Goal: Check status: Check status

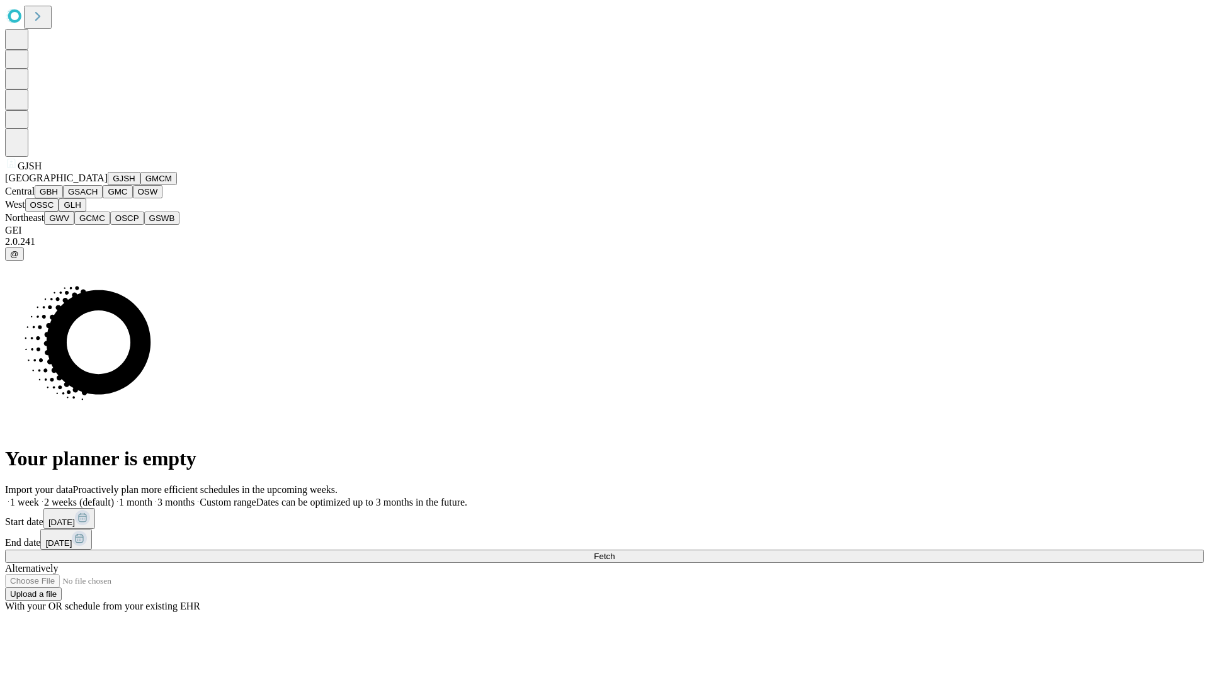
click at [108, 185] on button "GJSH" at bounding box center [124, 178] width 33 height 13
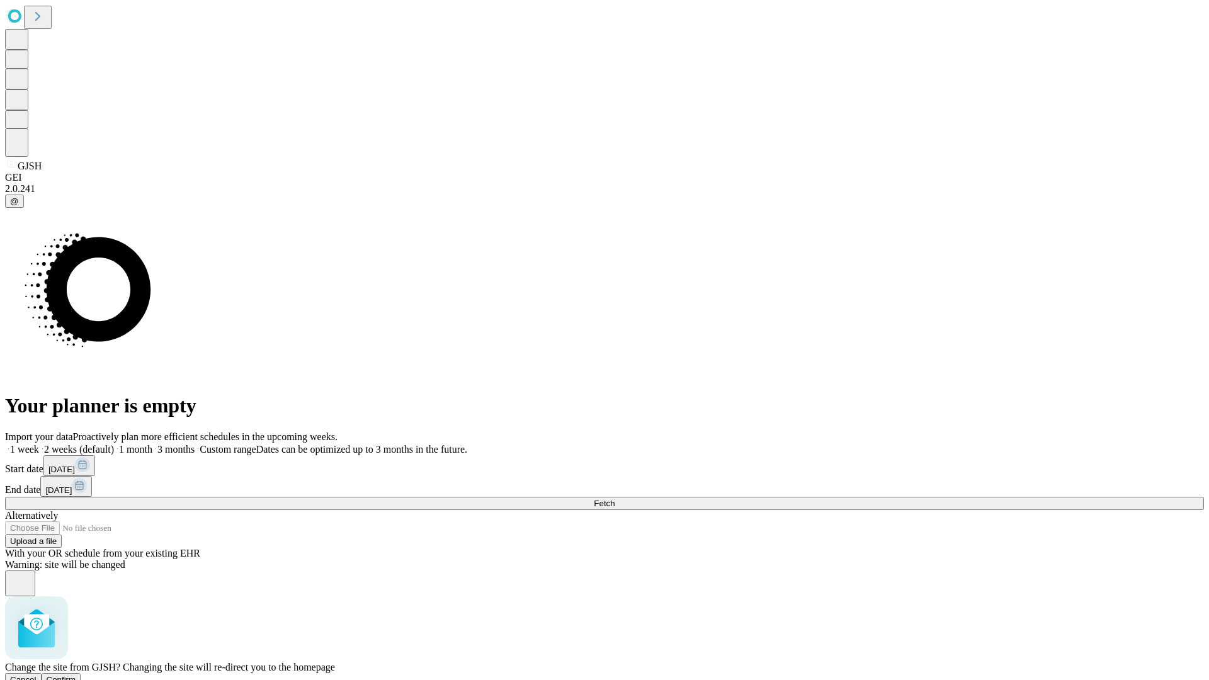
click at [76, 675] on span "Confirm" at bounding box center [62, 679] width 30 height 9
click at [152, 444] on label "1 month" at bounding box center [133, 449] width 38 height 11
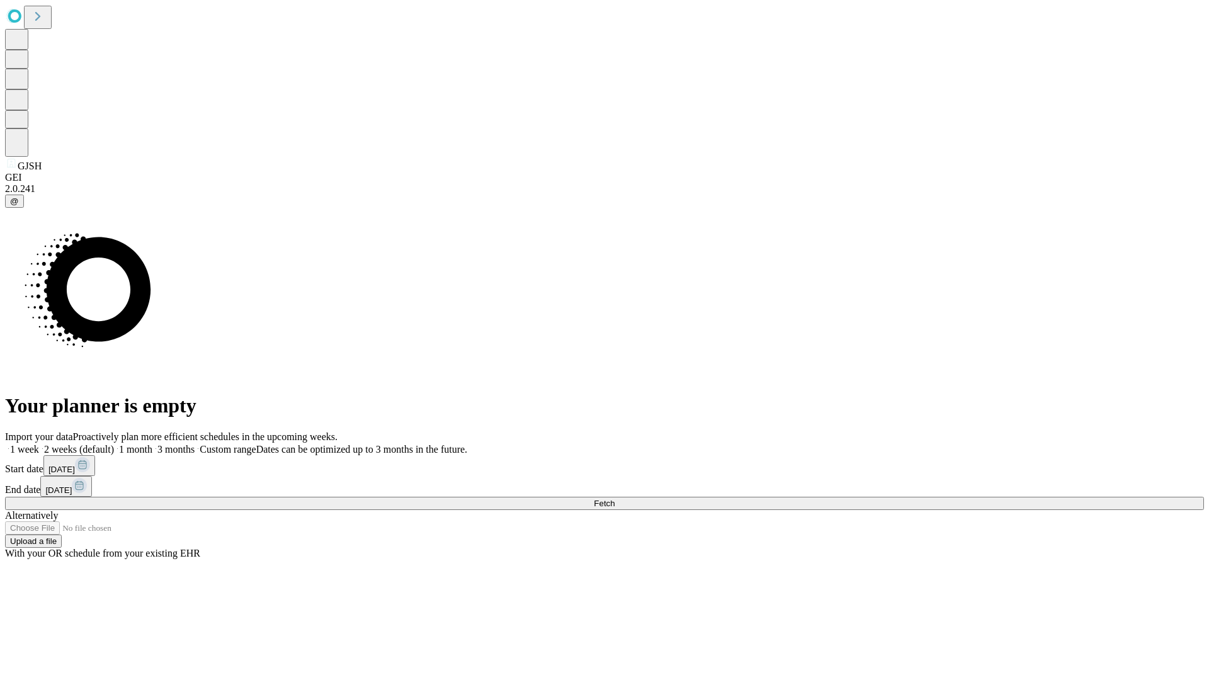
click at [615, 499] on span "Fetch" at bounding box center [604, 503] width 21 height 9
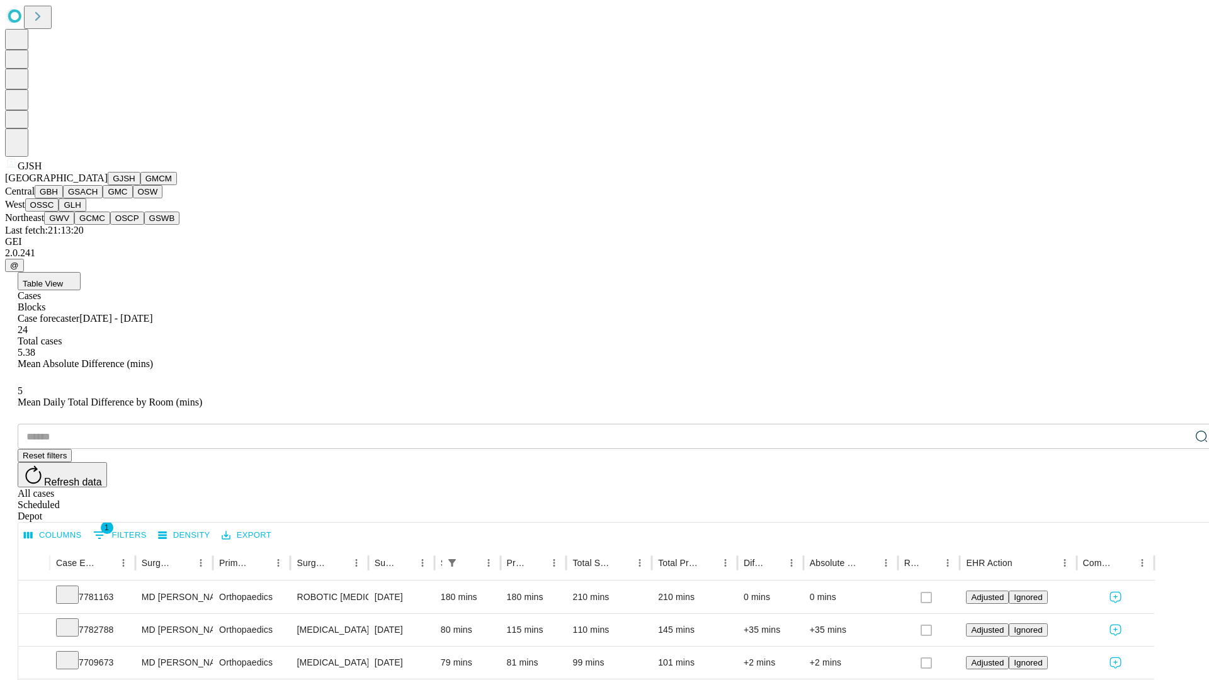
click at [140, 185] on button "GMCM" at bounding box center [158, 178] width 37 height 13
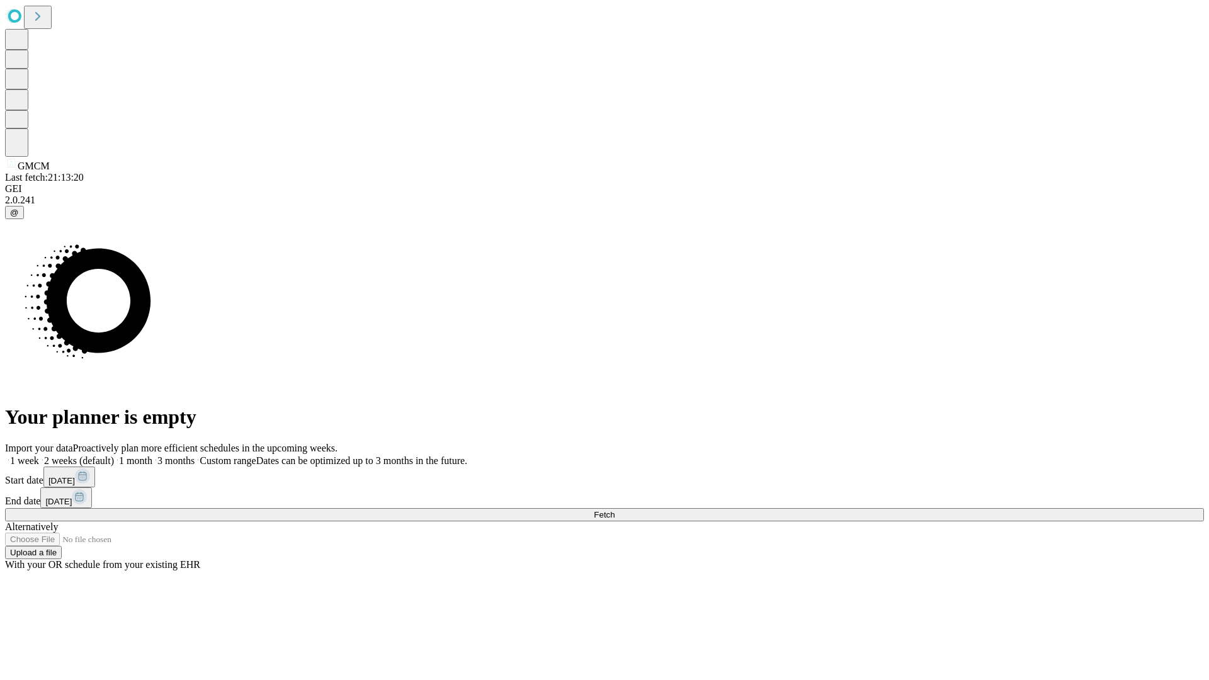
click at [615, 510] on span "Fetch" at bounding box center [604, 514] width 21 height 9
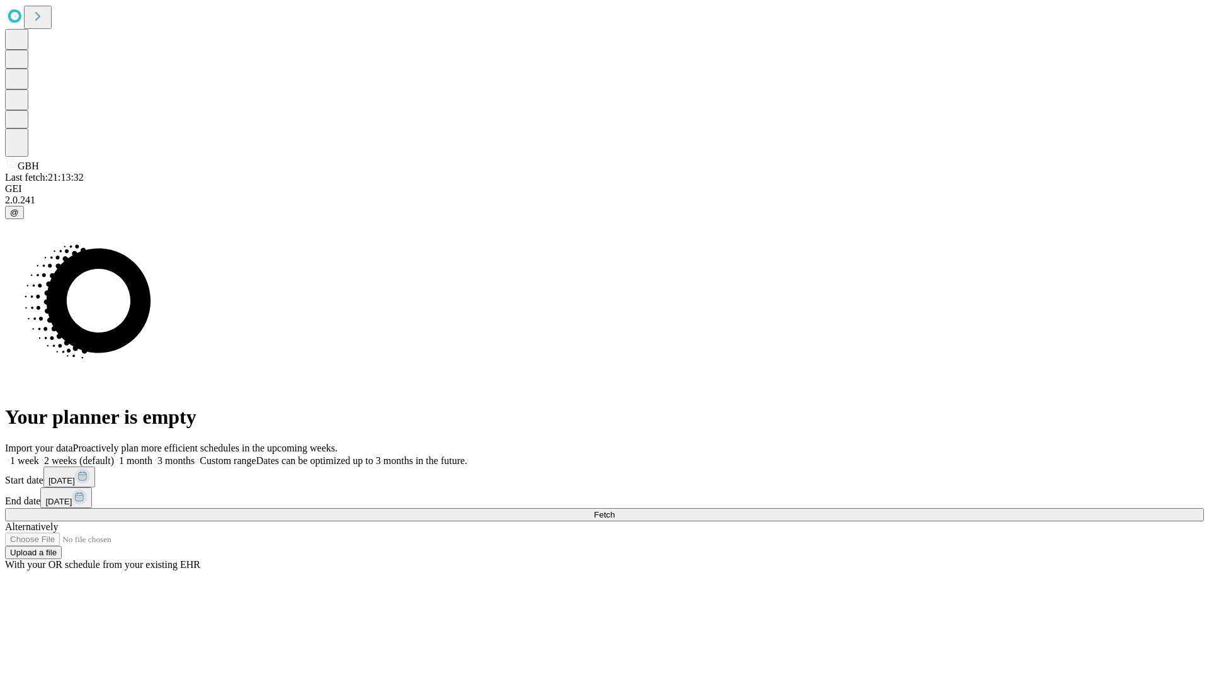
click at [152, 455] on label "1 month" at bounding box center [133, 460] width 38 height 11
click at [615, 510] on span "Fetch" at bounding box center [604, 514] width 21 height 9
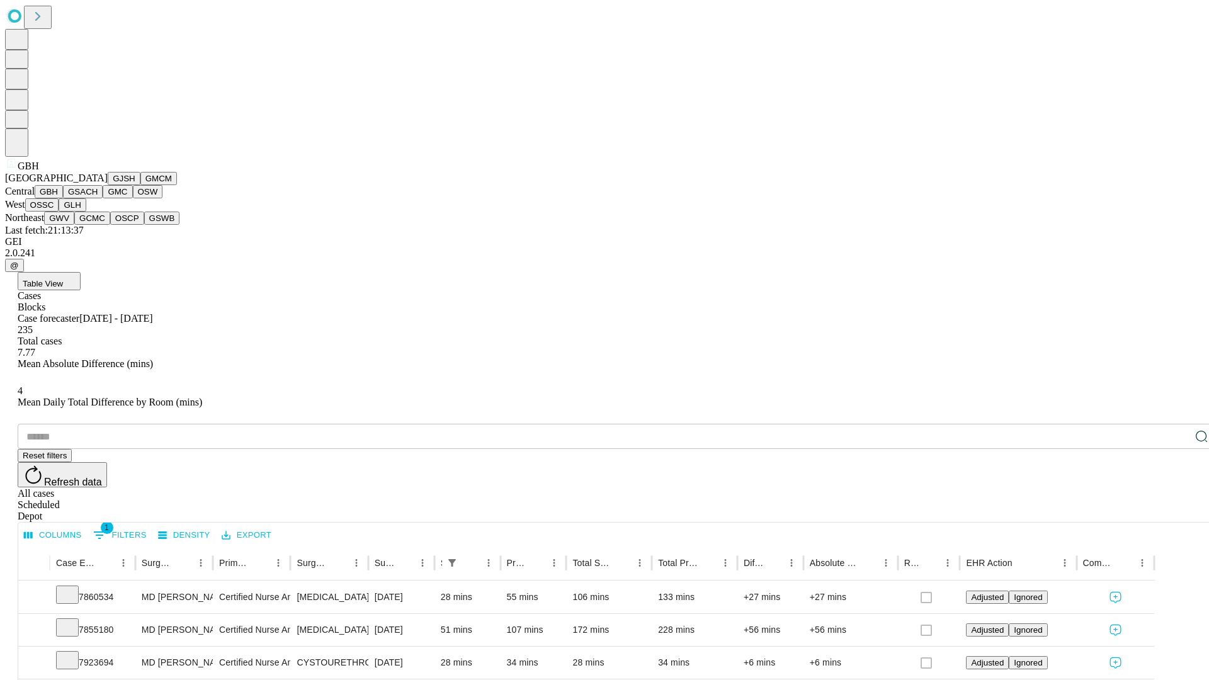
click at [98, 198] on button "GSACH" at bounding box center [83, 191] width 40 height 13
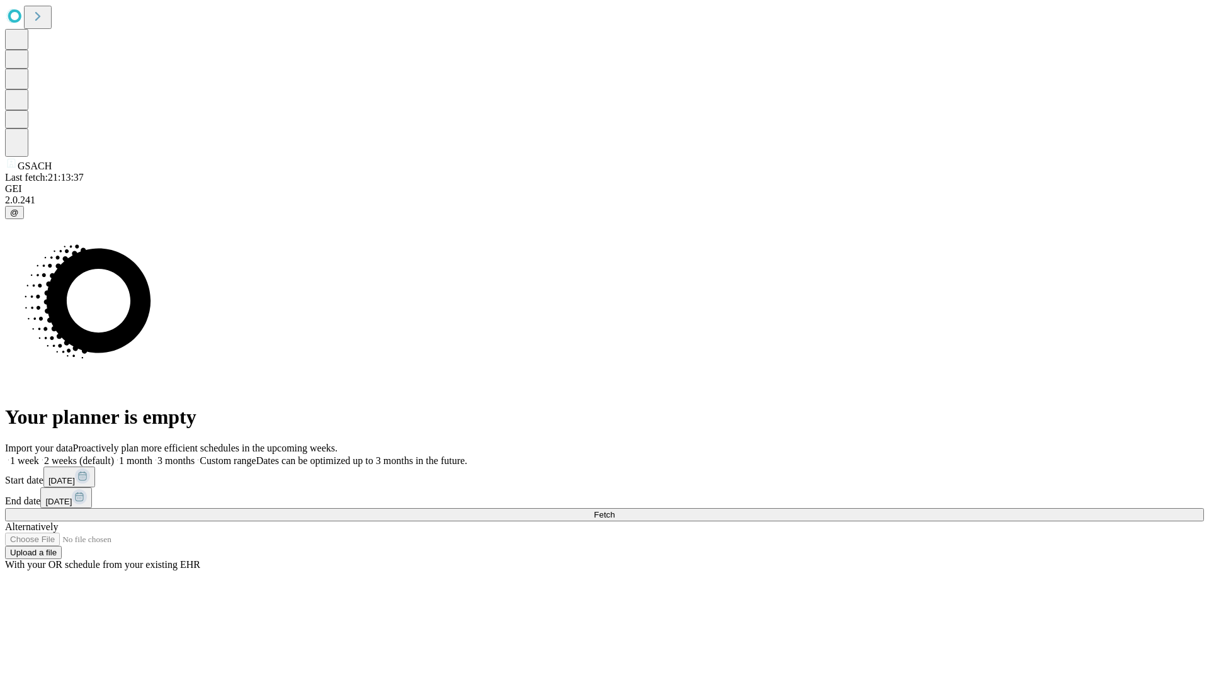
click at [152, 455] on label "1 month" at bounding box center [133, 460] width 38 height 11
click at [615, 510] on span "Fetch" at bounding box center [604, 514] width 21 height 9
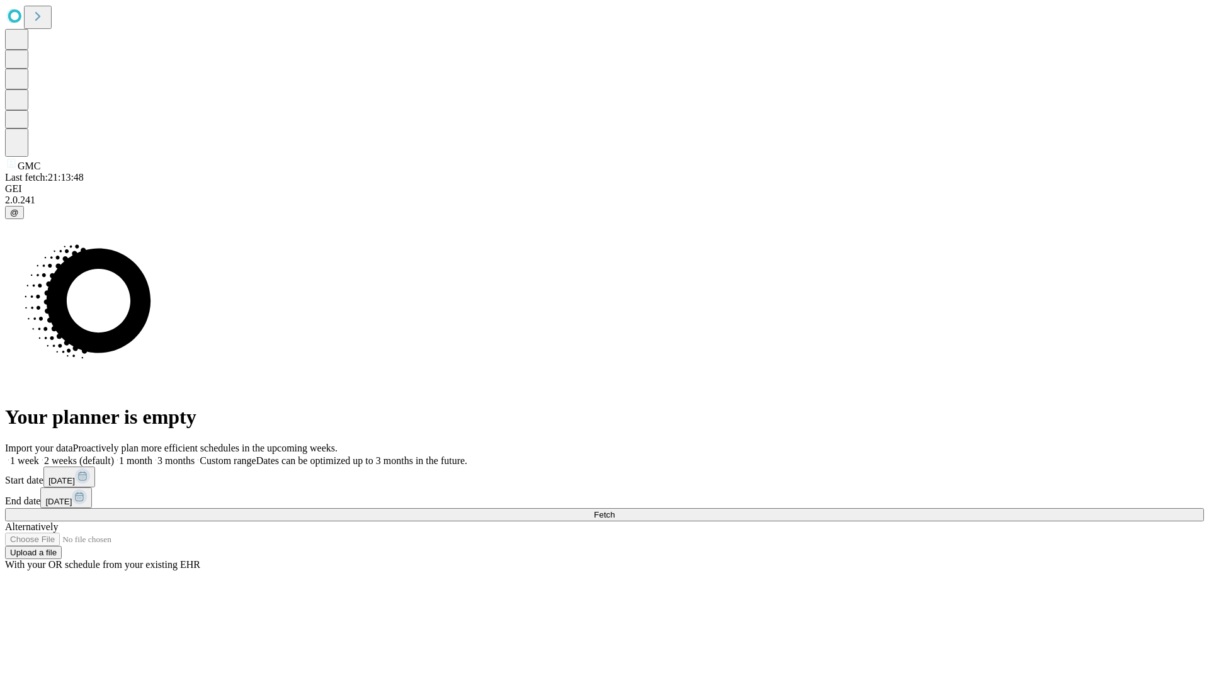
click at [615, 510] on span "Fetch" at bounding box center [604, 514] width 21 height 9
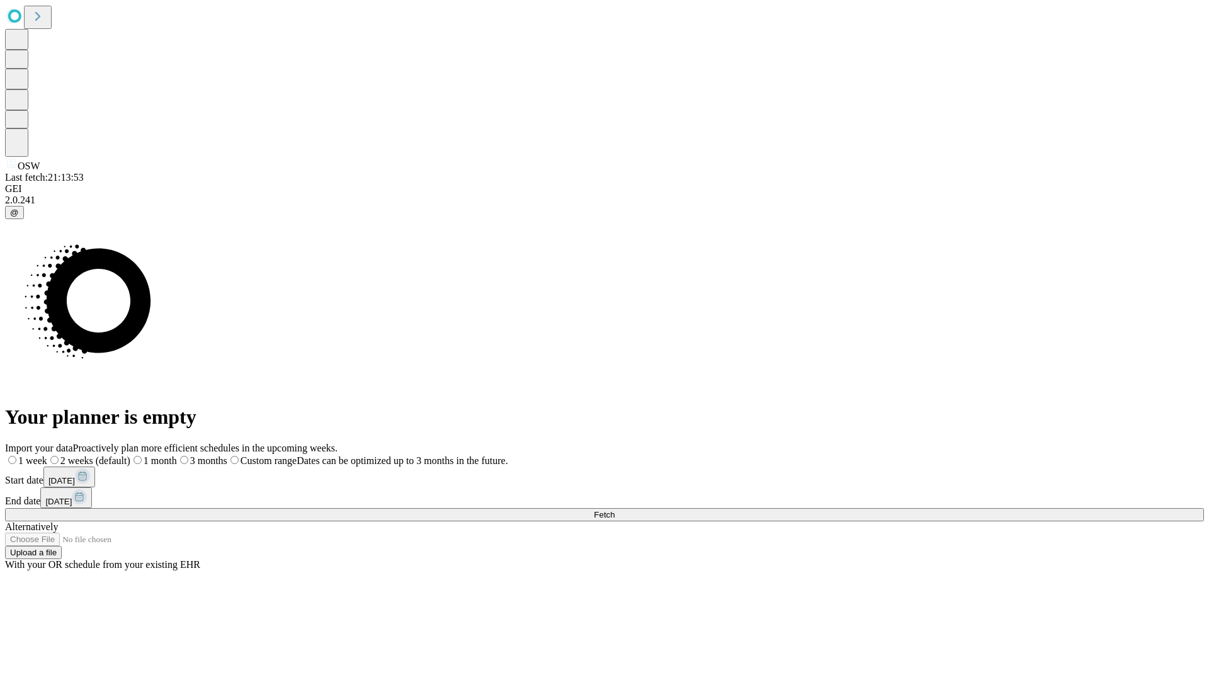
click at [177, 455] on label "1 month" at bounding box center [153, 460] width 47 height 11
click at [615, 510] on span "Fetch" at bounding box center [604, 514] width 21 height 9
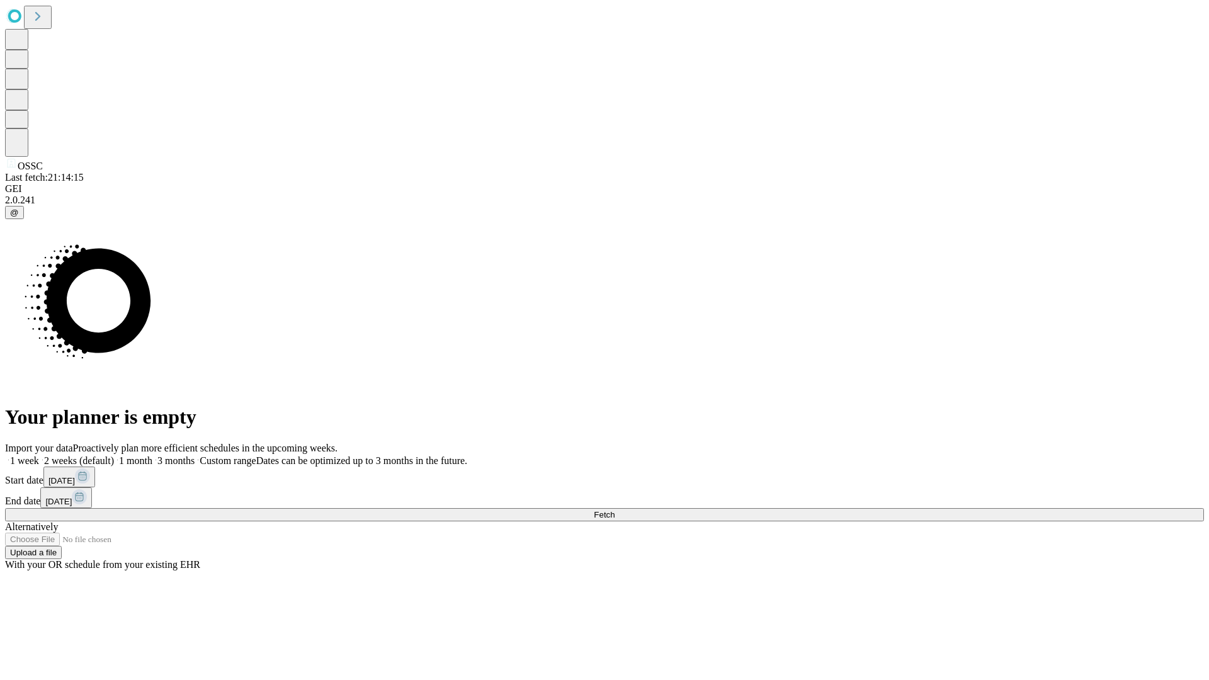
click at [152, 455] on label "1 month" at bounding box center [133, 460] width 38 height 11
click at [615, 510] on span "Fetch" at bounding box center [604, 514] width 21 height 9
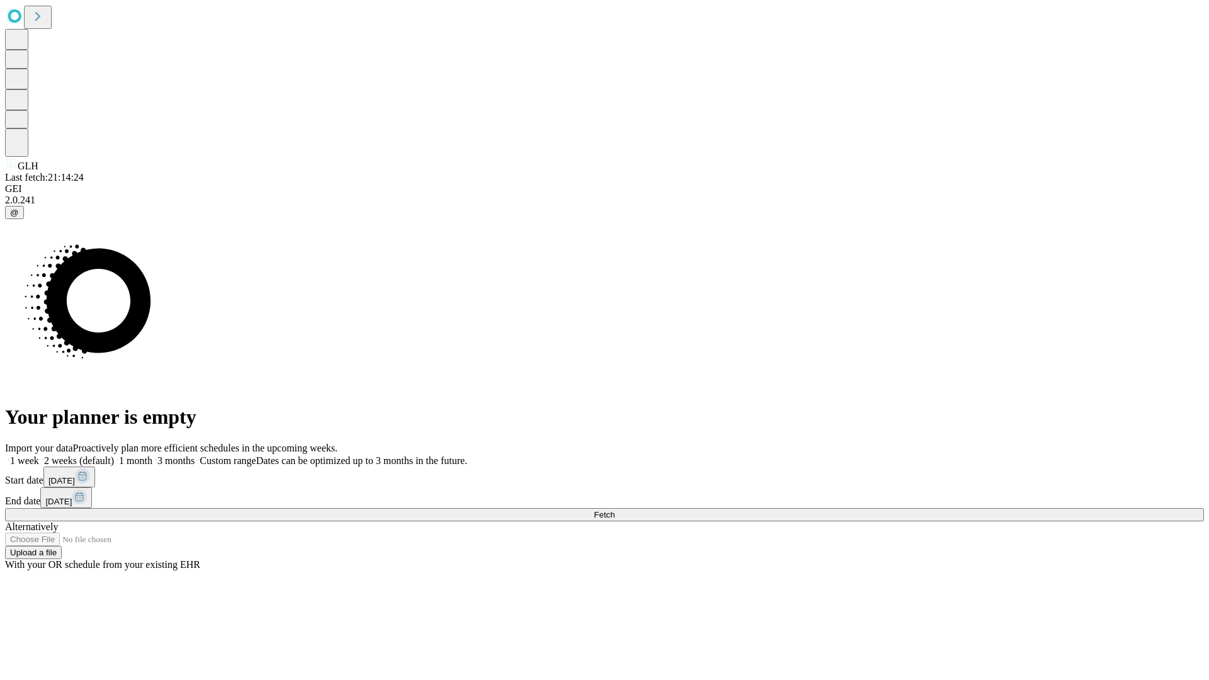
click at [615, 510] on span "Fetch" at bounding box center [604, 514] width 21 height 9
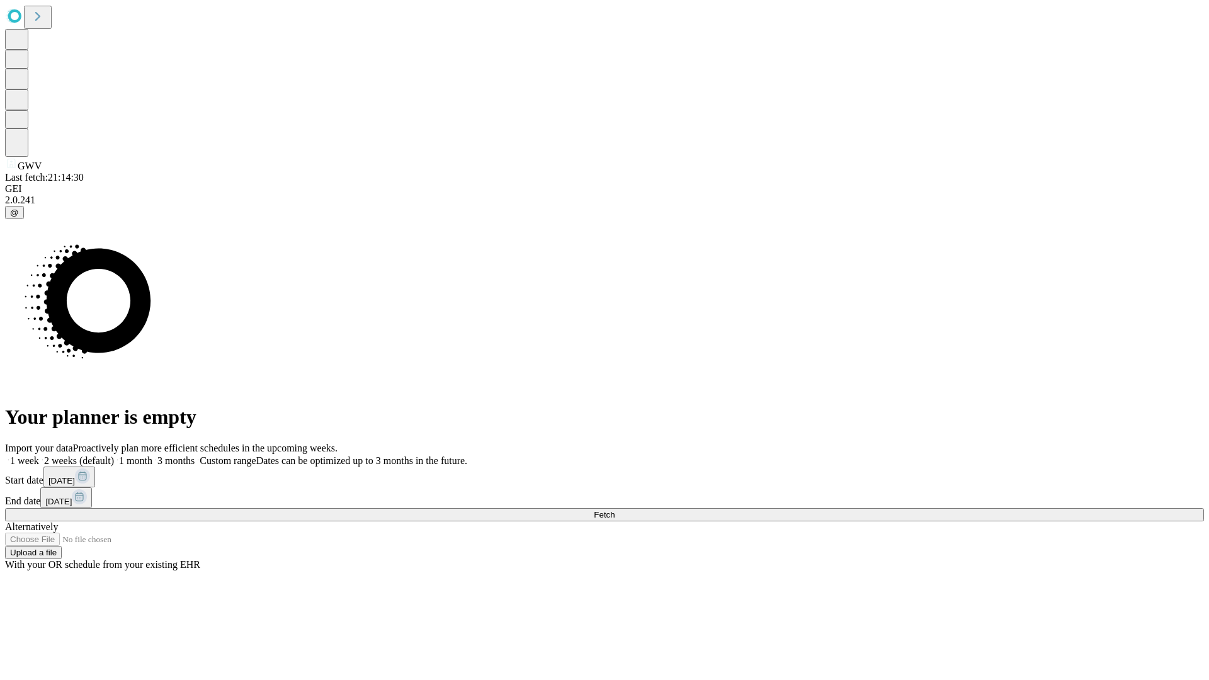
click at [152, 455] on label "1 month" at bounding box center [133, 460] width 38 height 11
click at [615, 510] on span "Fetch" at bounding box center [604, 514] width 21 height 9
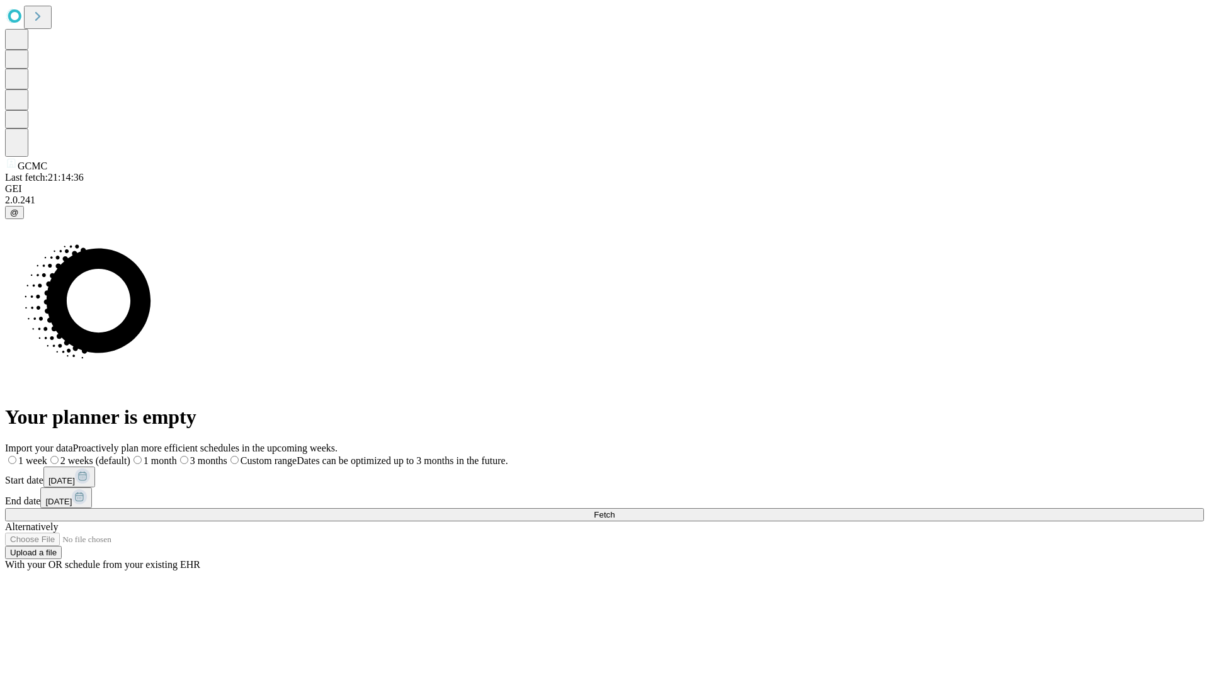
click at [177, 455] on label "1 month" at bounding box center [153, 460] width 47 height 11
click at [615, 510] on span "Fetch" at bounding box center [604, 514] width 21 height 9
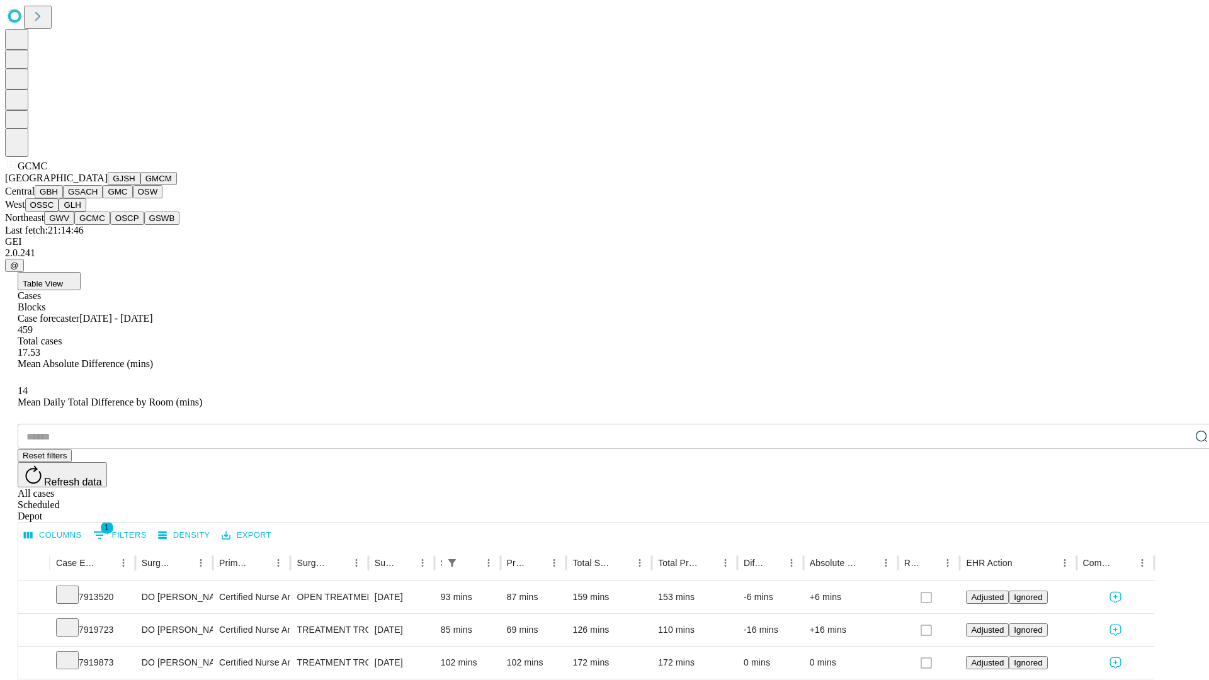
click at [110, 225] on button "OSCP" at bounding box center [127, 218] width 34 height 13
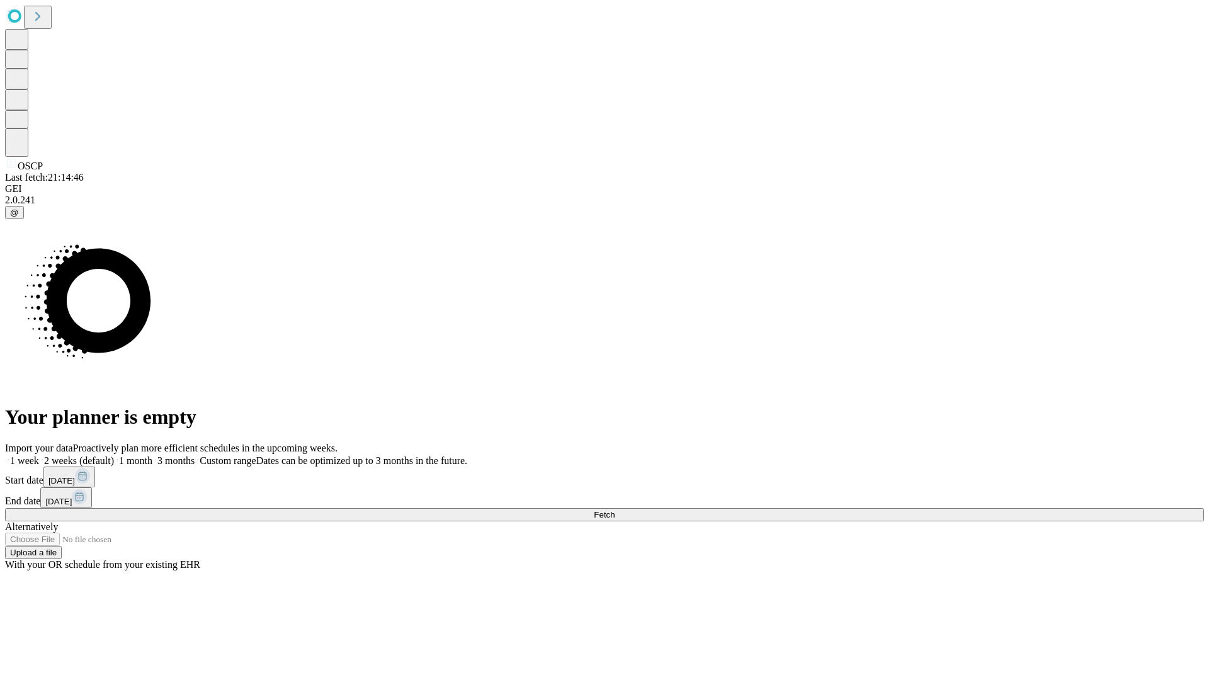
click at [152, 455] on label "1 month" at bounding box center [133, 460] width 38 height 11
click at [615, 510] on span "Fetch" at bounding box center [604, 514] width 21 height 9
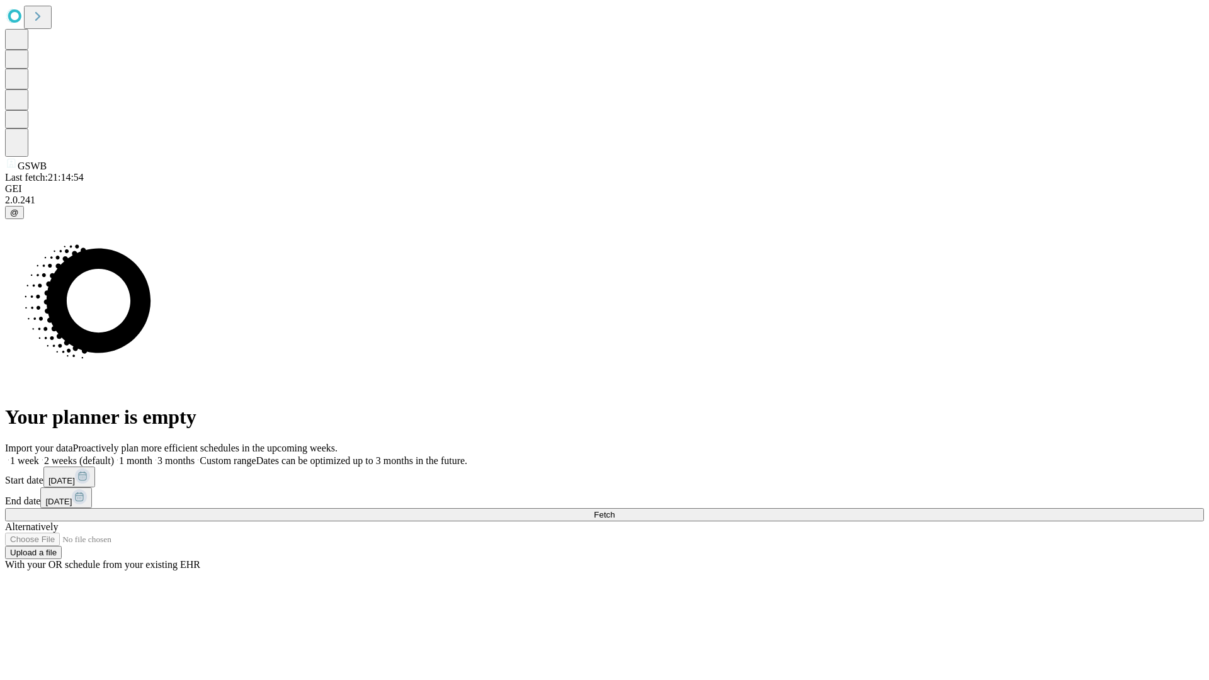
click at [615, 510] on span "Fetch" at bounding box center [604, 514] width 21 height 9
